Goal: Transaction & Acquisition: Purchase product/service

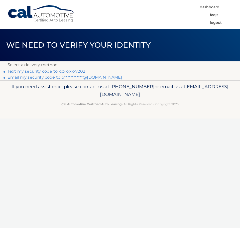
click at [80, 72] on link "Text my security code to xxx-xxx-7202" at bounding box center [47, 71] width 78 height 5
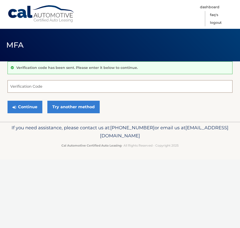
click at [72, 84] on input "Verification Code" at bounding box center [120, 86] width 225 height 13
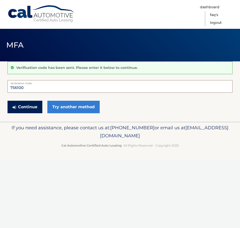
type input "756100"
click at [19, 106] on button "Continue" at bounding box center [25, 107] width 35 height 13
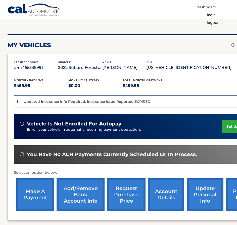
scroll to position [75, 0]
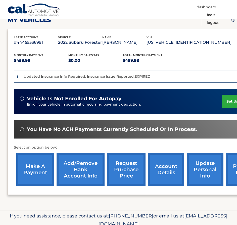
click at [43, 177] on link "make a payment" at bounding box center [35, 169] width 38 height 33
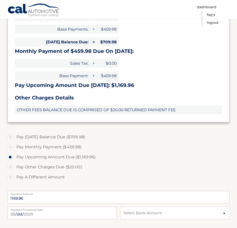
scroll to position [126, 0]
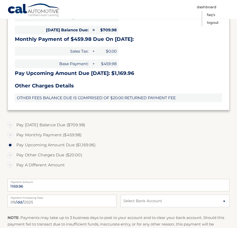
click at [52, 166] on label "Pay A Different Amount" at bounding box center [119, 165] width 222 height 10
click at [15, 166] on input "Pay A Different Amount" at bounding box center [12, 164] width 5 height 8
radio input "true"
click at [44, 133] on label "Pay Monthly Payment ($459.98)" at bounding box center [119, 135] width 222 height 10
click at [15, 133] on input "Pay Monthly Payment ($459.98)" at bounding box center [12, 134] width 5 height 8
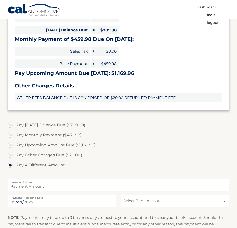
radio input "true"
type input "459.98"
click at [143, 198] on select "Select Bank Account Checking SUTTON BANK *****5239 EMELY PEREZ1 TD BANK NA ****…" at bounding box center [174, 201] width 109 height 13
select select "OTM1YTQwYTQtMWNmNy00OTk2LWIwMzEtODFjNDZhNDNhN2Yx"
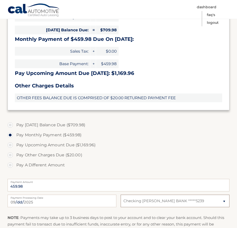
click at [120, 195] on select "Select Bank Account Checking SUTTON BANK *****5239 EMELY PEREZ1 TD BANK NA ****…" at bounding box center [174, 201] width 109 height 13
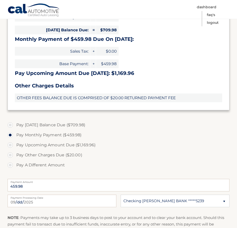
click at [178, 147] on label "Pay Upcoming Amount Due ($1,169.96)" at bounding box center [119, 145] width 222 height 10
click at [15, 147] on input "Pay Upcoming Amount Due ($1,169.96)" at bounding box center [12, 144] width 5 height 8
radio input "true"
type input "1169.96"
click at [28, 137] on label "Pay Monthly Payment ($459.98)" at bounding box center [119, 135] width 222 height 10
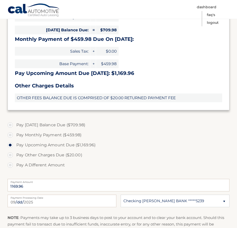
click at [15, 137] on input "Pay Monthly Payment ($459.98)" at bounding box center [12, 134] width 5 height 8
radio input "true"
type input "459.98"
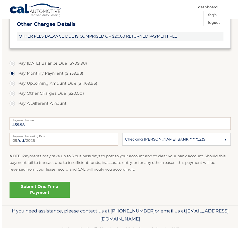
scroll to position [201, 0]
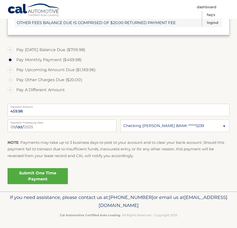
click at [49, 177] on link "Submit One Time Payment" at bounding box center [38, 176] width 60 height 16
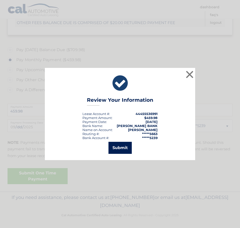
click at [116, 146] on button "Submit" at bounding box center [120, 148] width 23 height 12
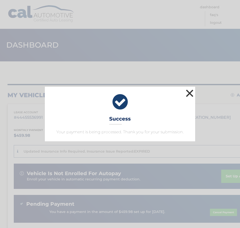
click at [189, 96] on button "×" at bounding box center [190, 93] width 10 height 10
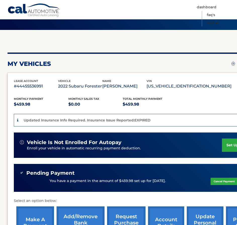
scroll to position [8, 0]
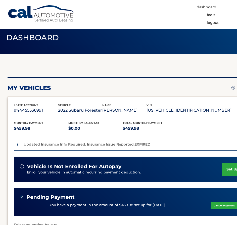
click at [214, 23] on link "Logout" at bounding box center [213, 23] width 12 height 8
